Goal: Information Seeking & Learning: Learn about a topic

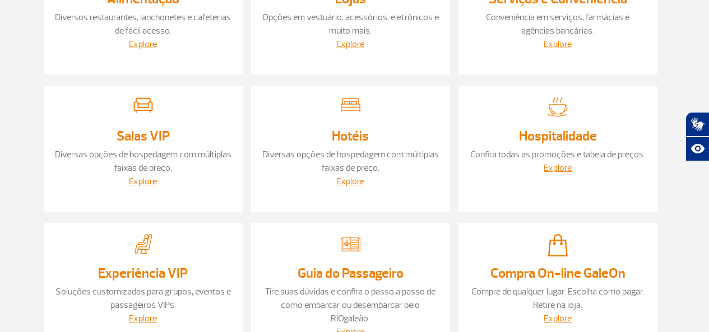
scroll to position [224, 0]
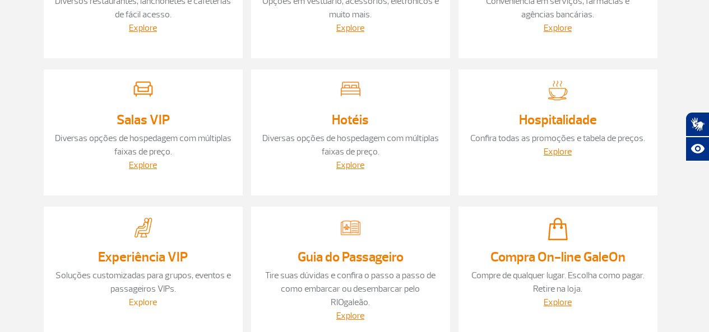
click at [138, 297] on link "Explore" at bounding box center [143, 302] width 28 height 11
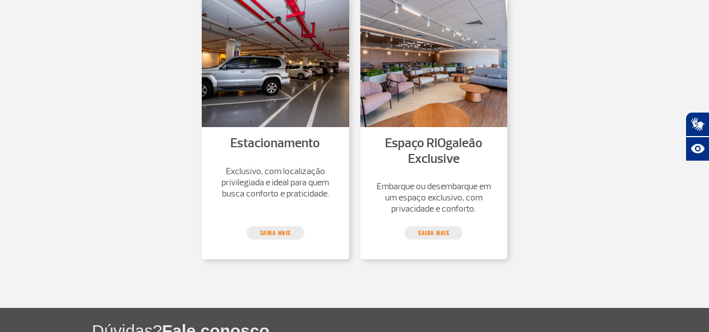
scroll to position [561, 0]
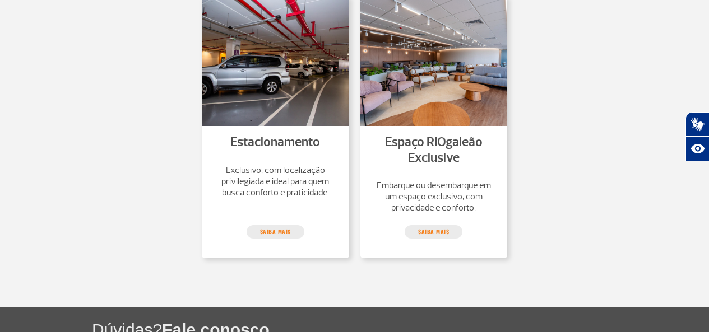
click at [410, 184] on p "Embarque ou desembarque em um espaço exclusivo, com privacidade e conforto." at bounding box center [434, 197] width 125 height 34
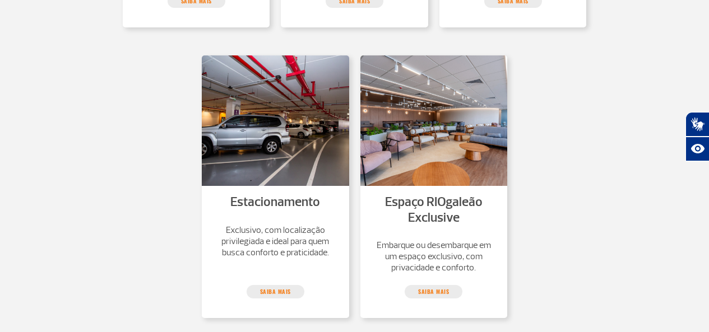
scroll to position [505, 0]
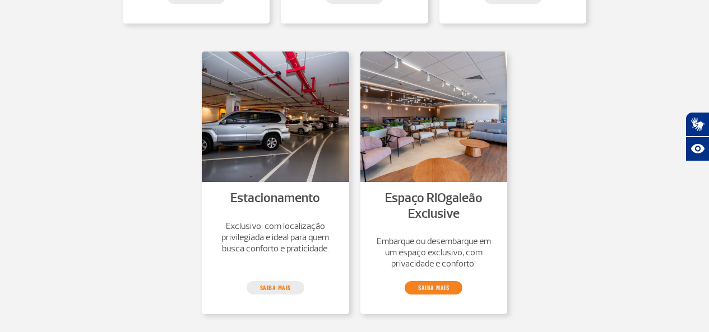
click at [438, 292] on link "saiba mais" at bounding box center [434, 287] width 58 height 13
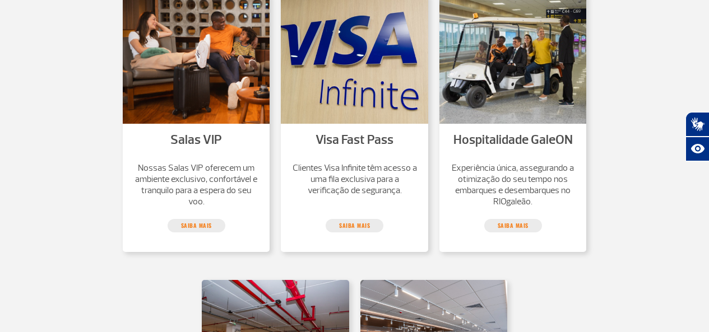
scroll to position [280, 0]
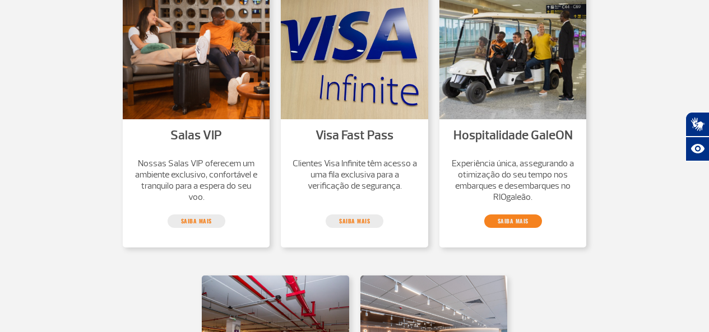
click at [501, 215] on link "saiba mais" at bounding box center [513, 221] width 58 height 13
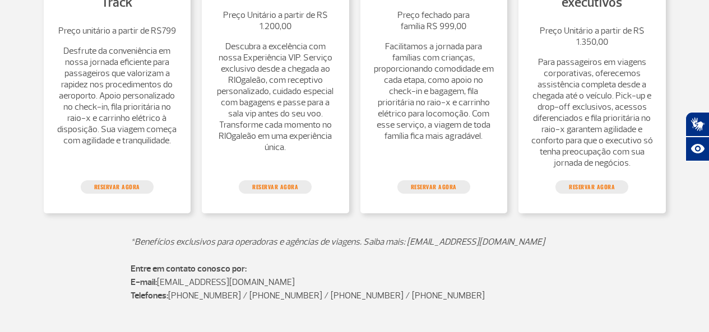
scroll to position [336, 0]
